Goal: Task Accomplishment & Management: Complete application form

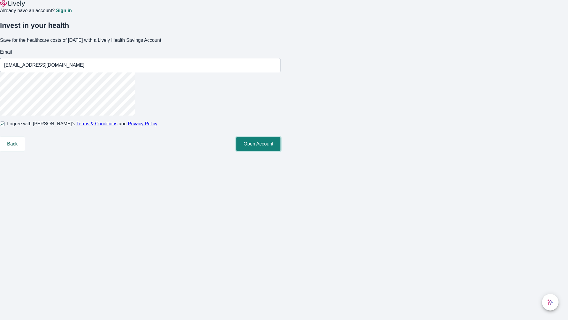
click at [281, 151] on button "Open Account" at bounding box center [259, 144] width 44 height 14
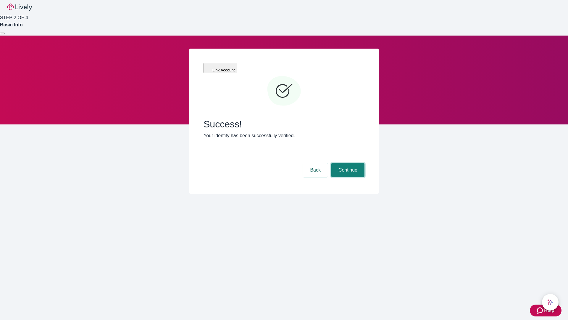
click at [347, 163] on button "Continue" at bounding box center [348, 170] width 33 height 14
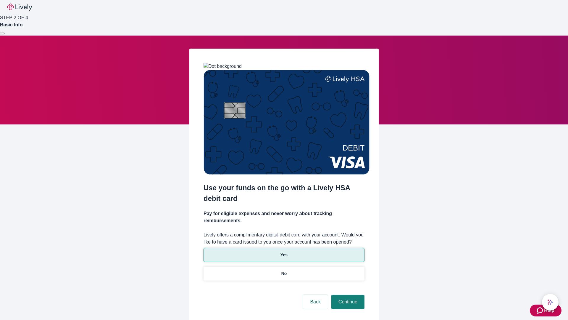
click at [284, 252] on p "Yes" at bounding box center [284, 255] width 7 height 6
click at [347, 295] on button "Continue" at bounding box center [348, 302] width 33 height 14
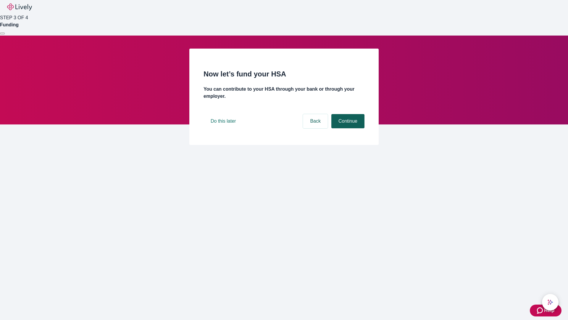
click at [347, 128] on button "Continue" at bounding box center [348, 121] width 33 height 14
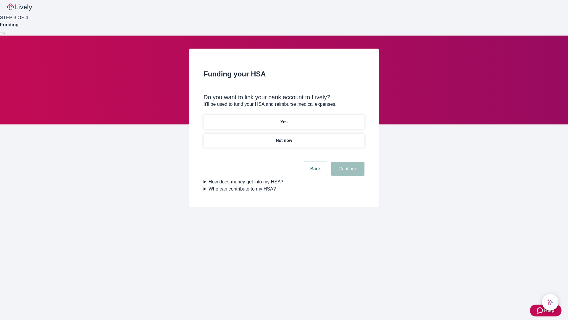
click at [284, 137] on p "Not now" at bounding box center [284, 140] width 16 height 6
click at [347, 172] on button "Continue" at bounding box center [348, 169] width 33 height 14
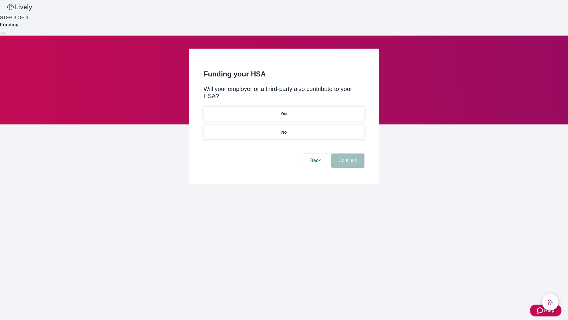
click at [284, 129] on p "No" at bounding box center [285, 132] width 6 height 6
click at [347, 153] on button "Continue" at bounding box center [348, 160] width 33 height 14
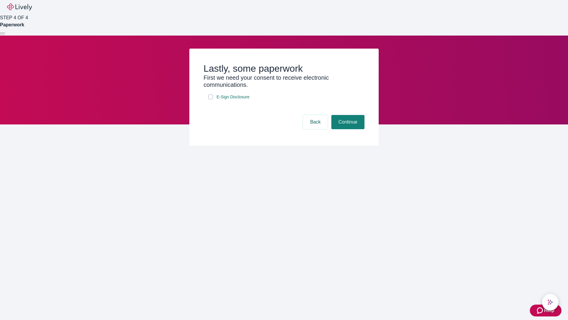
click at [211, 99] on input "E-Sign Disclosure" at bounding box center [210, 96] width 5 height 5
checkbox input "true"
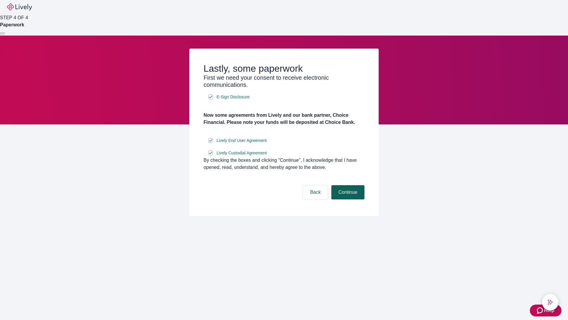
click at [347, 199] on button "Continue" at bounding box center [348, 192] width 33 height 14
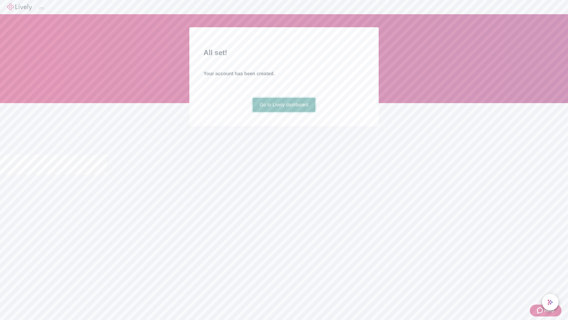
click at [284, 112] on link "Go to Lively dashboard" at bounding box center [284, 105] width 63 height 14
